Goal: Communication & Community: Connect with others

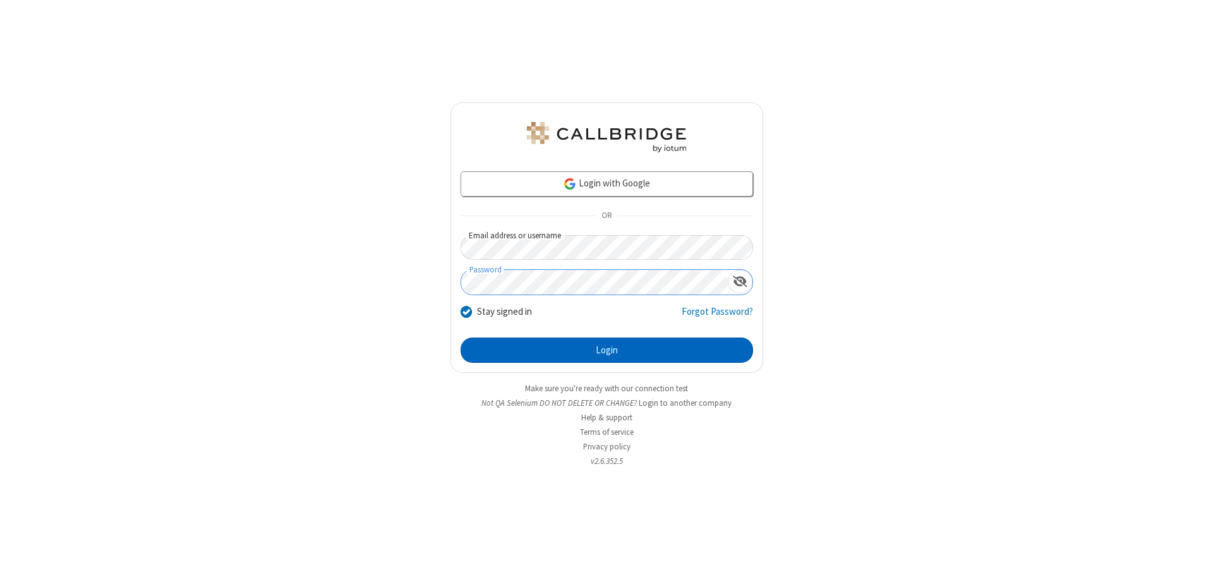
click at [606, 350] on button "Login" at bounding box center [607, 349] width 292 height 25
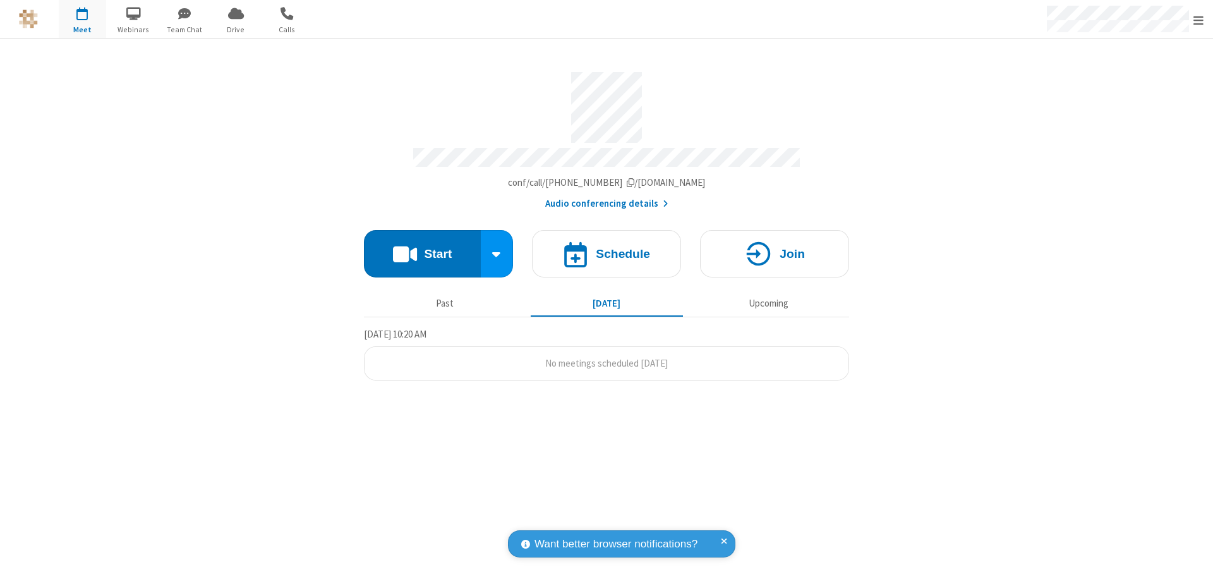
click at [184, 13] on span "button" at bounding box center [184, 13] width 47 height 21
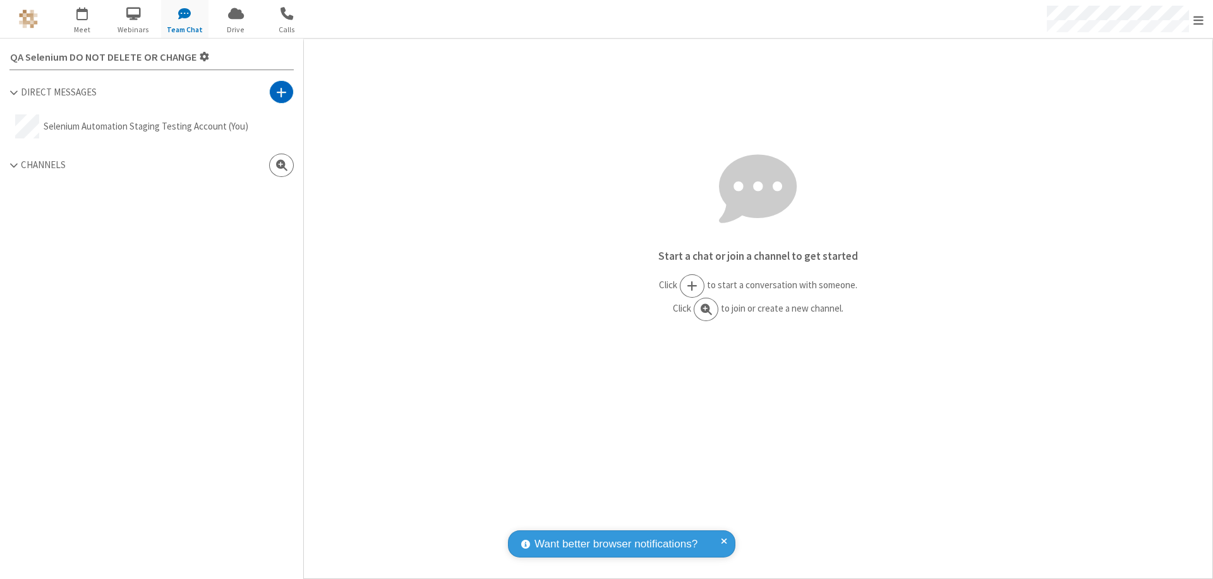
click at [281, 92] on span at bounding box center [281, 92] width 11 height 13
